Goal: Book appointment/travel/reservation

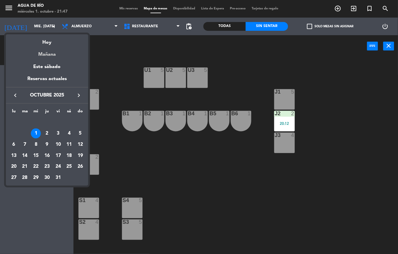
click at [46, 56] on div "Mañana" at bounding box center [47, 52] width 82 height 12
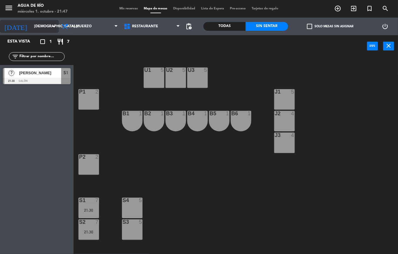
click at [48, 26] on input "[DEMOGRAPHIC_DATA] [DATE]" at bounding box center [56, 26] width 50 height 10
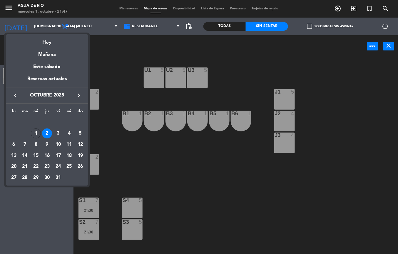
click at [115, 58] on div at bounding box center [199, 127] width 398 height 254
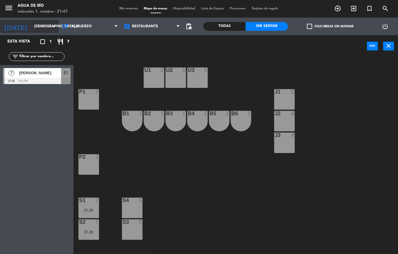
click at [51, 27] on icon "arrow_drop_down" at bounding box center [53, 26] width 7 height 7
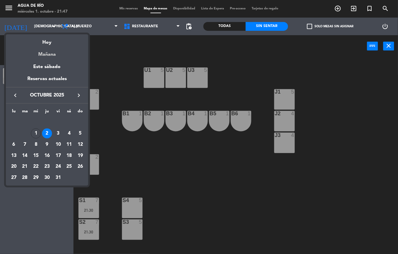
click at [59, 52] on div "Mañana" at bounding box center [47, 52] width 82 height 12
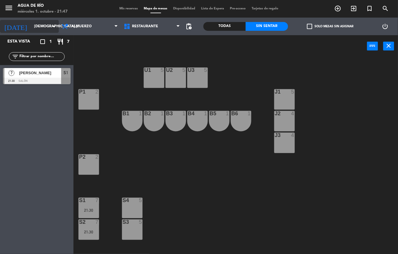
click at [54, 25] on icon "arrow_drop_down" at bounding box center [53, 26] width 7 height 7
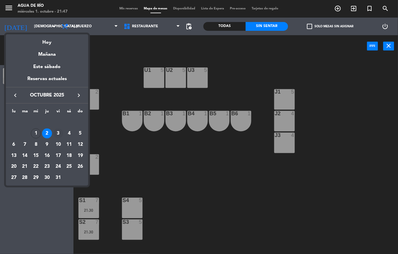
click at [59, 133] on div "3" at bounding box center [58, 134] width 10 height 10
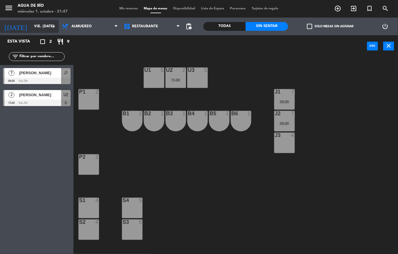
click at [50, 27] on icon "arrow_drop_down" at bounding box center [53, 26] width 7 height 7
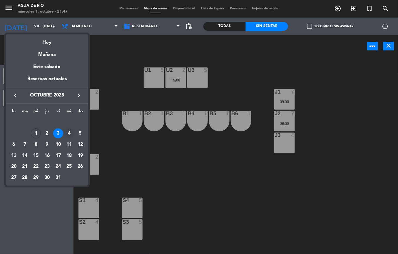
click at [68, 135] on div "4" at bounding box center [69, 134] width 10 height 10
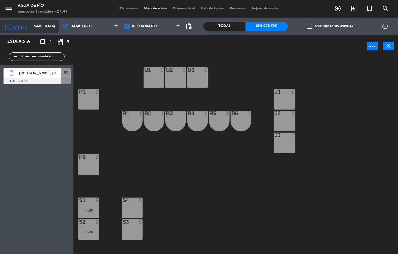
click at [55, 26] on icon "arrow_drop_down" at bounding box center [53, 26] width 7 height 7
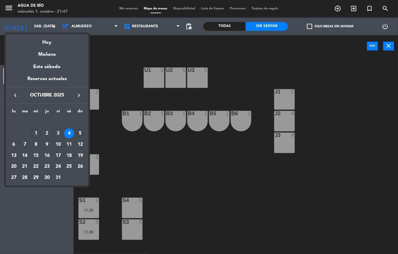
click at [80, 133] on div "5" at bounding box center [80, 134] width 10 height 10
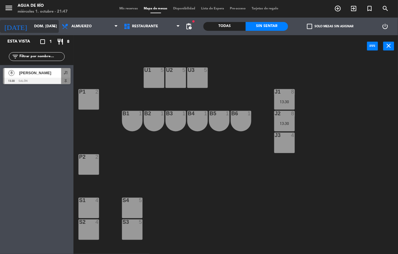
click at [54, 26] on icon "arrow_drop_down" at bounding box center [53, 26] width 7 height 7
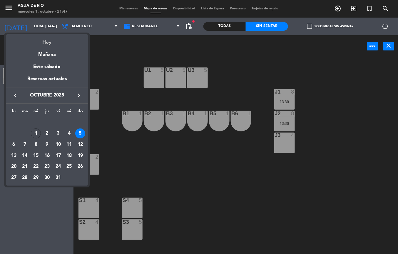
click at [54, 42] on div "Hoy" at bounding box center [47, 40] width 82 height 12
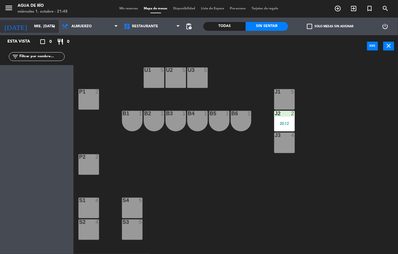
click at [52, 26] on icon "arrow_drop_down" at bounding box center [53, 26] width 7 height 7
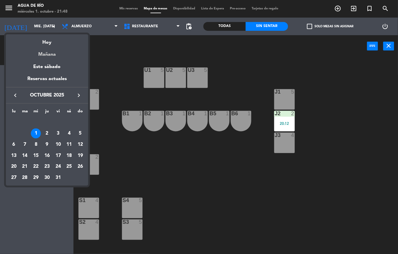
click at [41, 53] on div "Mañana" at bounding box center [47, 52] width 82 height 12
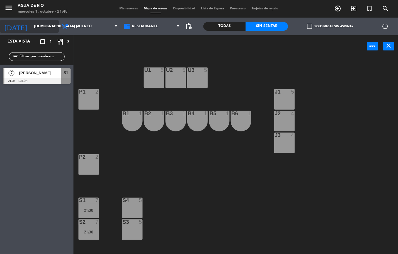
click at [51, 26] on icon "arrow_drop_down" at bounding box center [53, 26] width 7 height 7
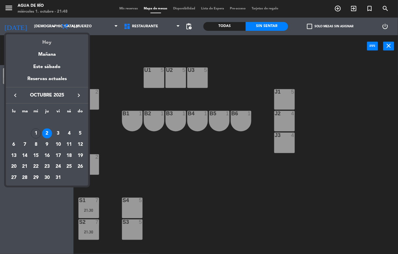
click at [46, 43] on div "Hoy" at bounding box center [47, 40] width 82 height 12
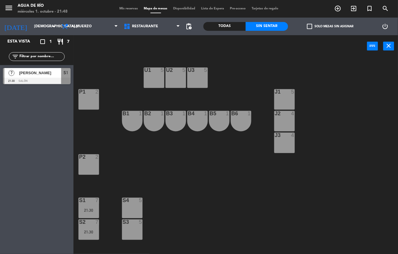
type input "mié. [DATE]"
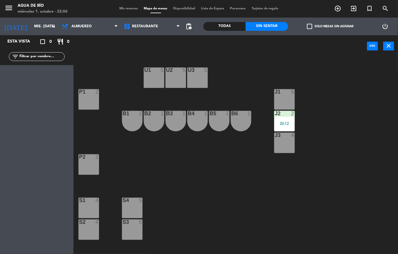
click at [284, 123] on div "20:12" at bounding box center [284, 124] width 21 height 4
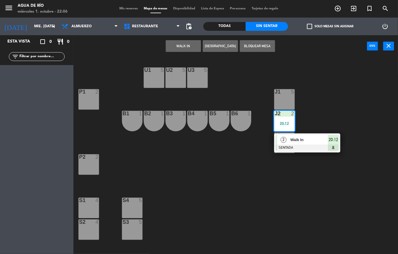
click at [304, 145] on div at bounding box center [307, 148] width 63 height 6
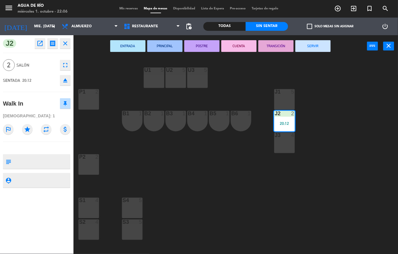
click at [316, 49] on button "SERVIR" at bounding box center [312, 46] width 35 height 12
